Goal: Transaction & Acquisition: Purchase product/service

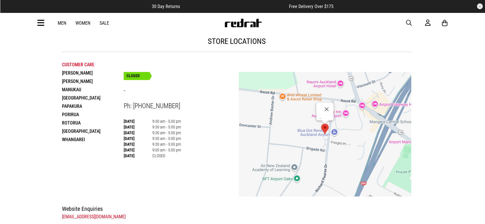
click at [239, 22] on img at bounding box center [243, 23] width 38 height 9
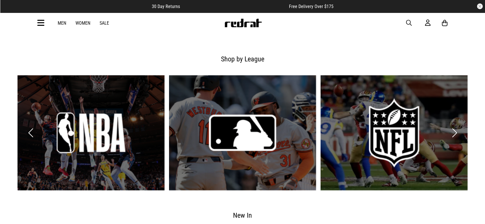
scroll to position [541, 0]
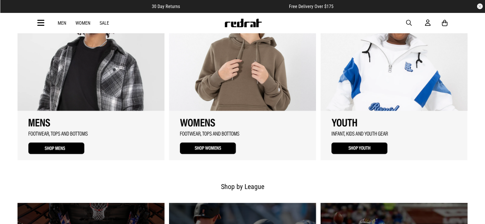
click at [218, 148] on link "2 / 3" at bounding box center [242, 74] width 147 height 172
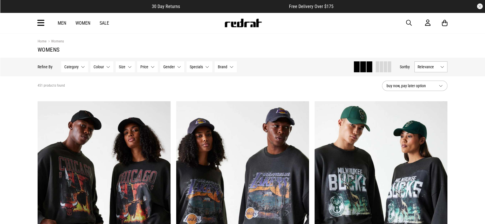
click at [123, 69] on button "Size None selected" at bounding box center [125, 66] width 19 height 11
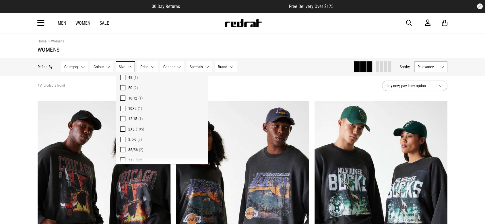
scroll to position [319, 0]
click at [122, 137] on span at bounding box center [122, 138] width 5 height 5
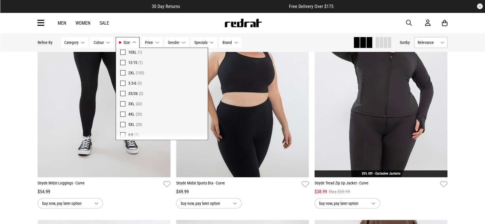
scroll to position [352, 0]
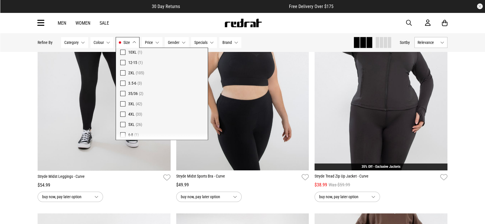
click at [123, 104] on span at bounding box center [122, 103] width 5 height 5
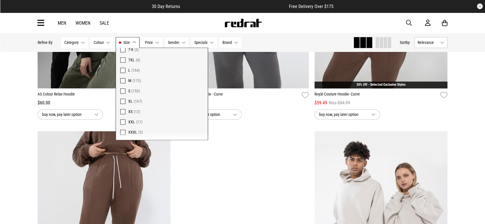
scroll to position [435, 0]
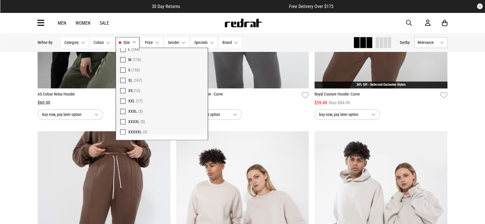
click at [121, 110] on span at bounding box center [122, 111] width 5 height 5
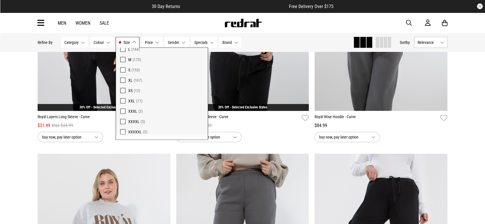
click at [122, 123] on span at bounding box center [122, 121] width 5 height 5
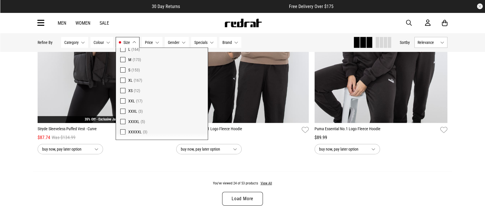
click at [122, 133] on span at bounding box center [122, 131] width 5 height 5
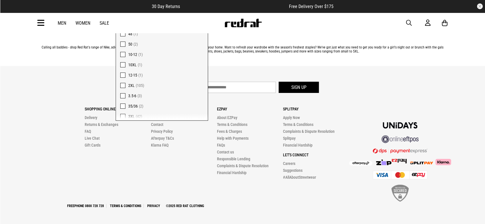
scroll to position [319, 0]
click at [123, 103] on span at bounding box center [122, 105] width 5 height 5
click at [90, 119] on link "Delivery" at bounding box center [91, 117] width 13 height 5
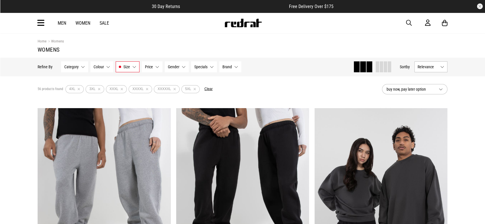
click at [385, 66] on span at bounding box center [384, 66] width 3 height 11
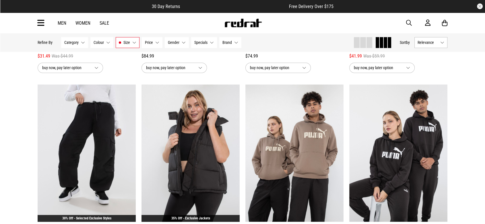
scroll to position [956, 0]
